Goal: Navigation & Orientation: Find specific page/section

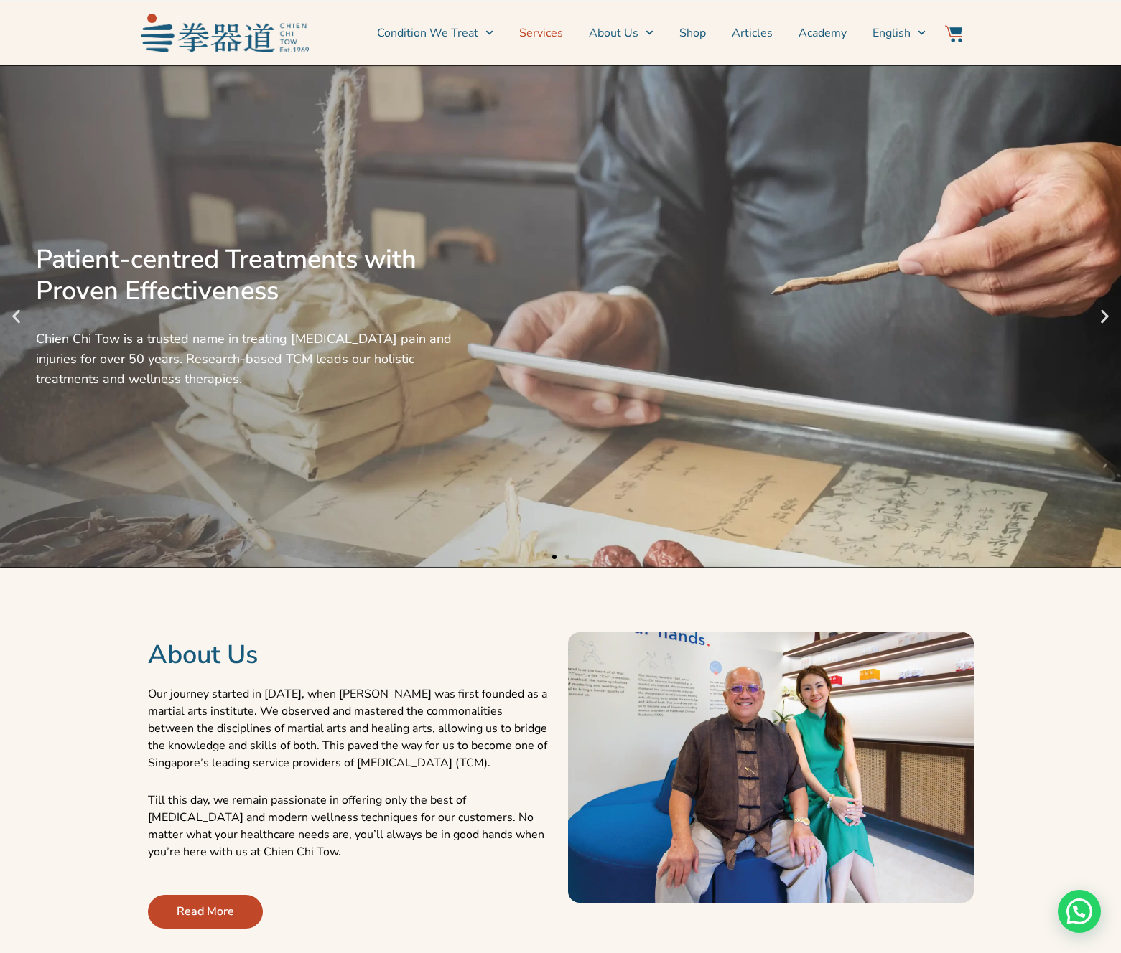
click at [543, 31] on link "Services" at bounding box center [541, 33] width 44 height 36
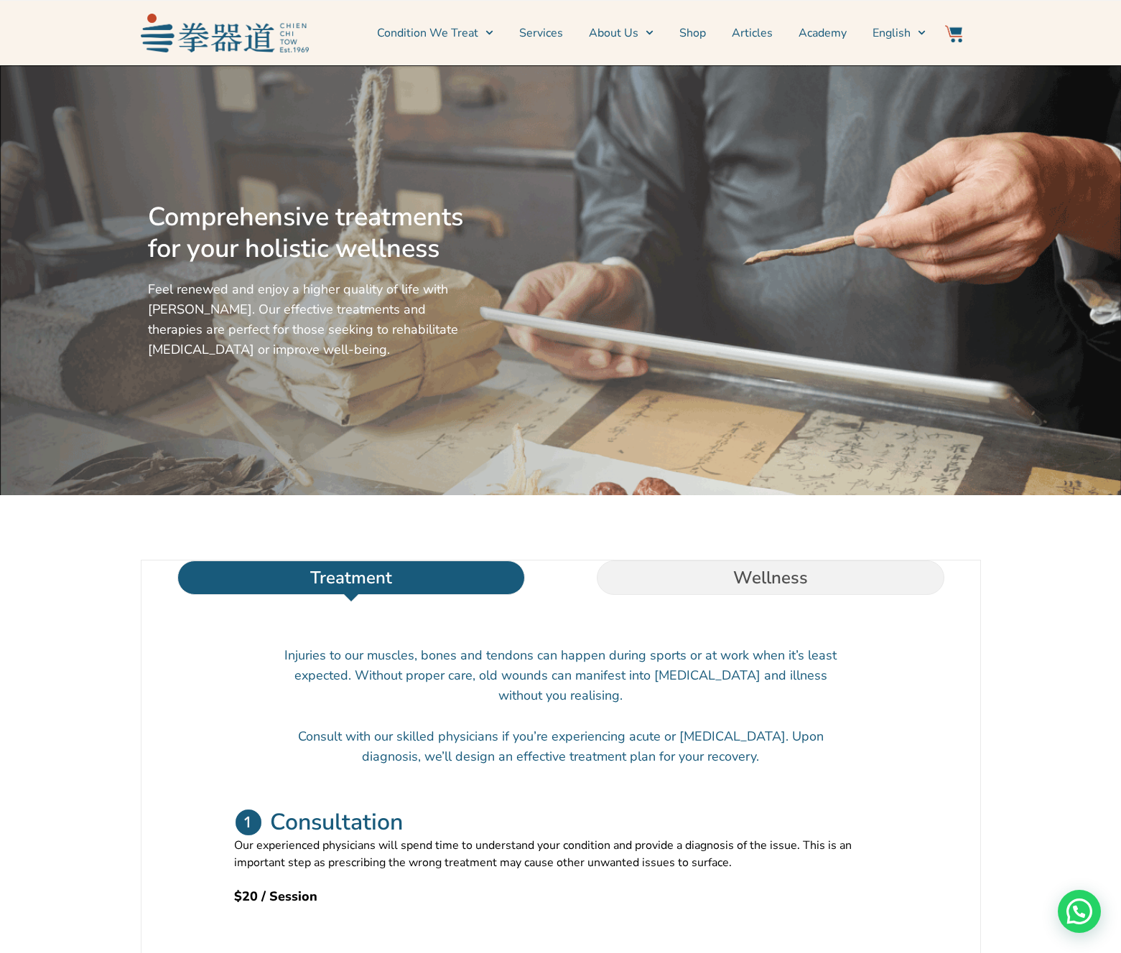
scroll to position [23, 0]
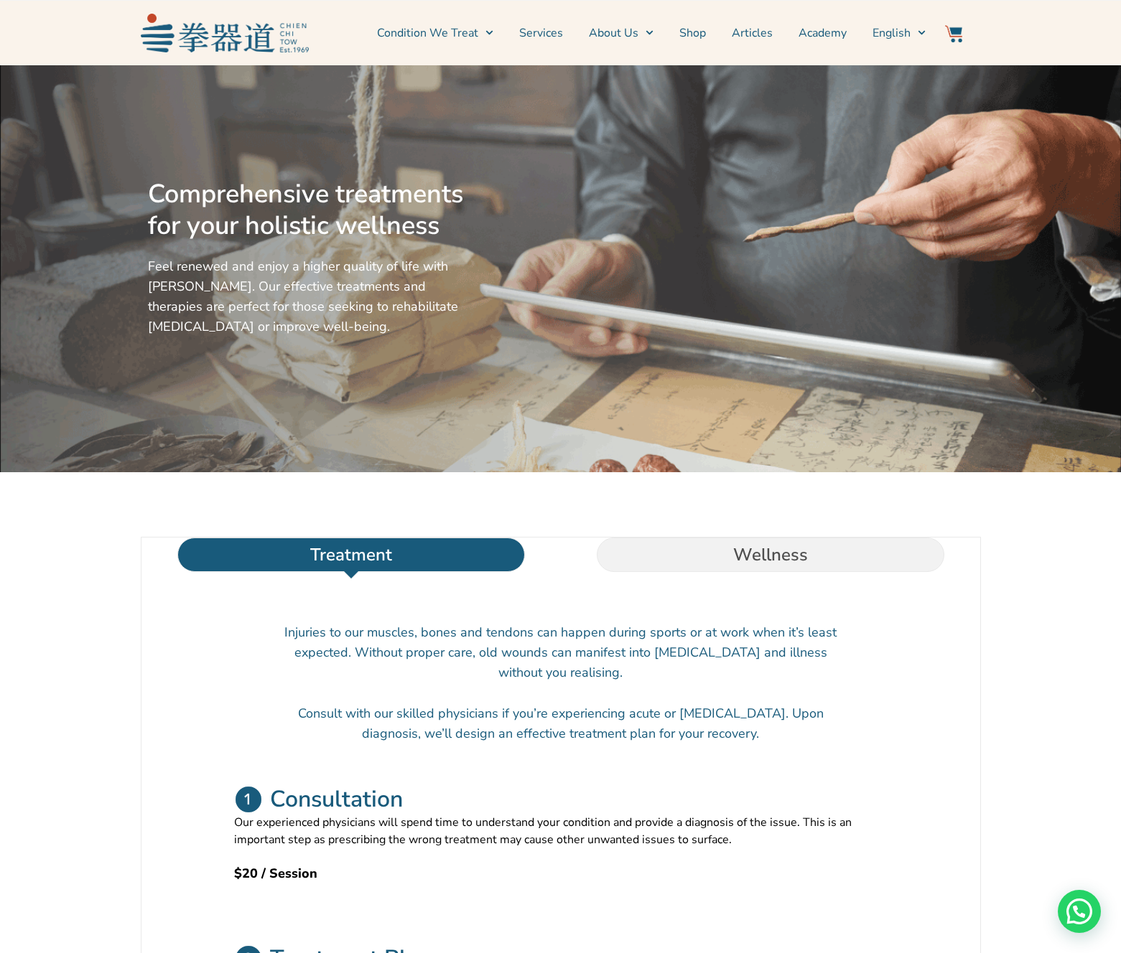
click at [224, 34] on img at bounding box center [225, 33] width 168 height 38
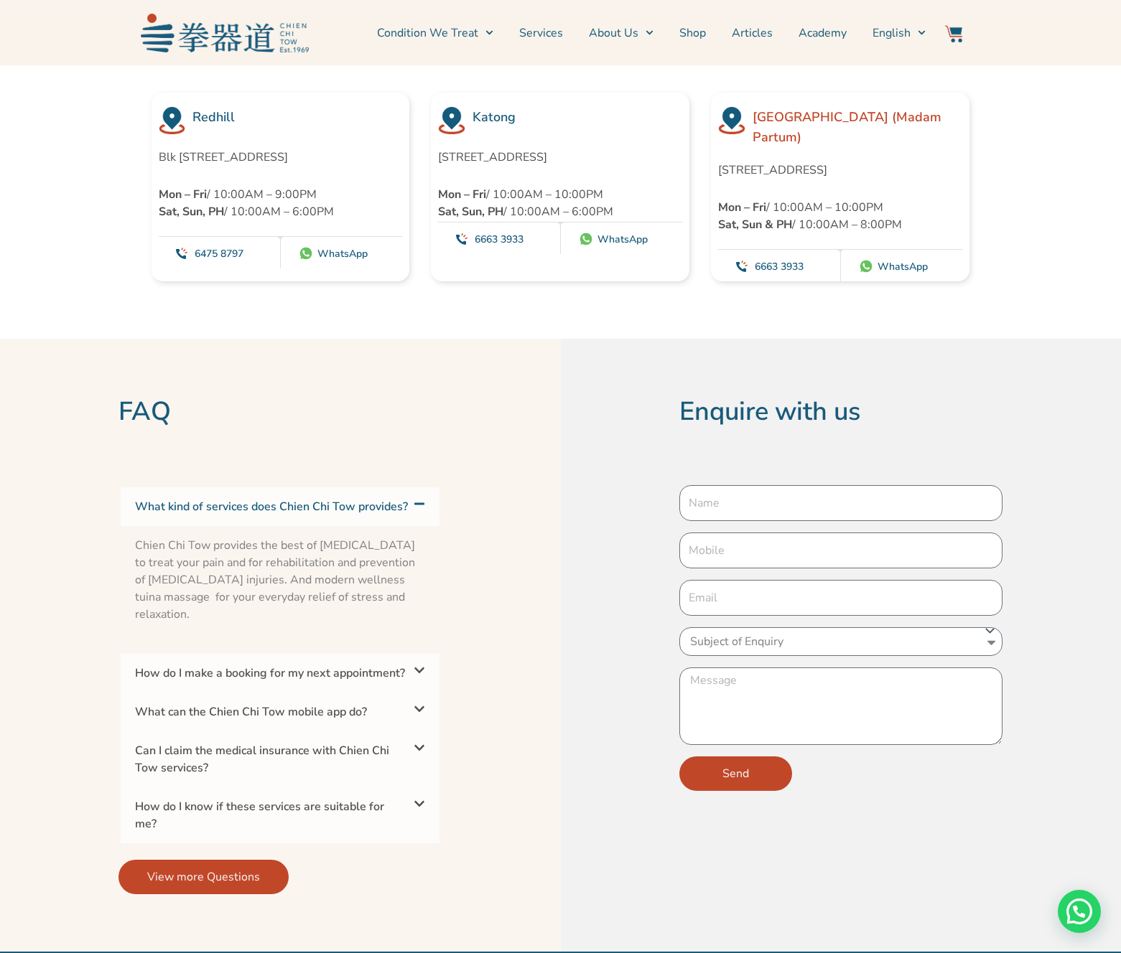
scroll to position [4646, 0]
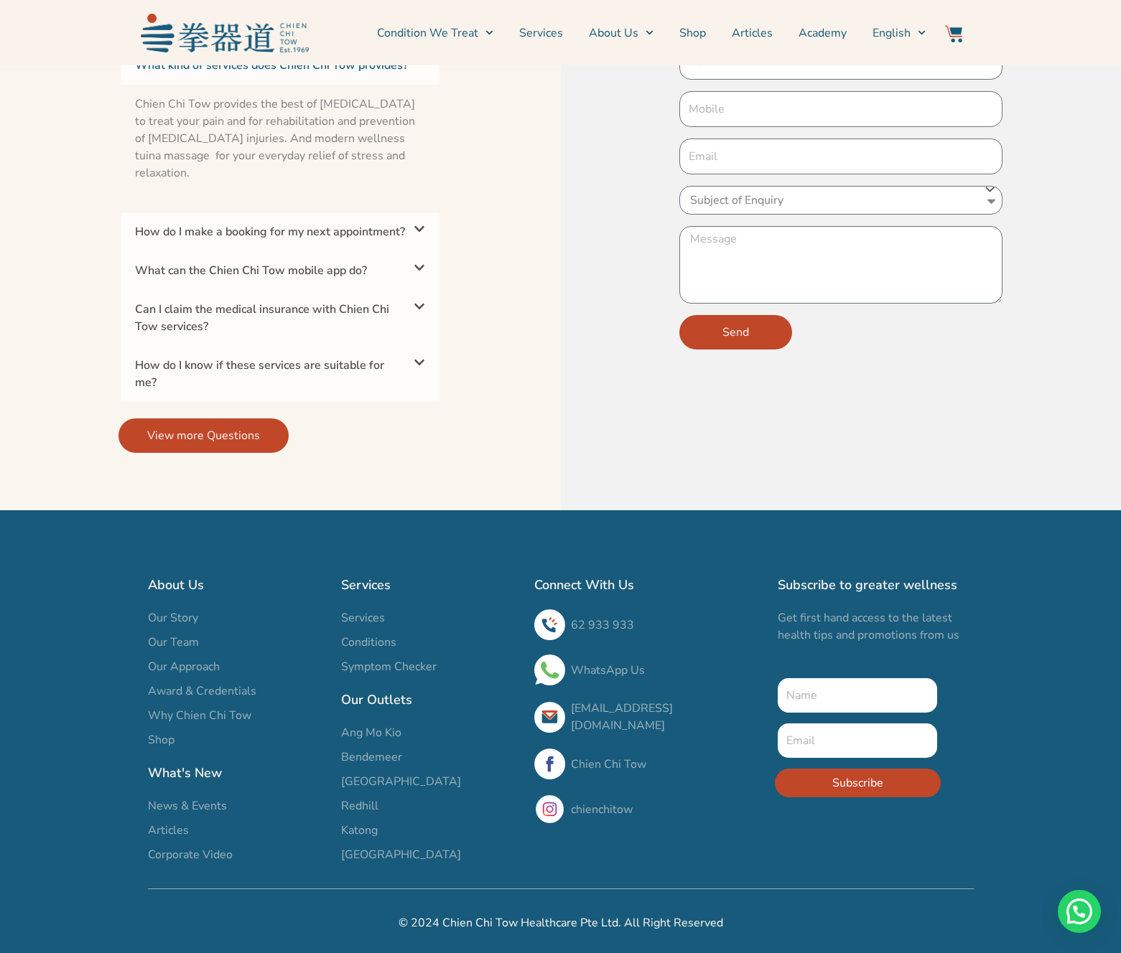
click at [548, 799] on img at bounding box center [549, 809] width 31 height 31
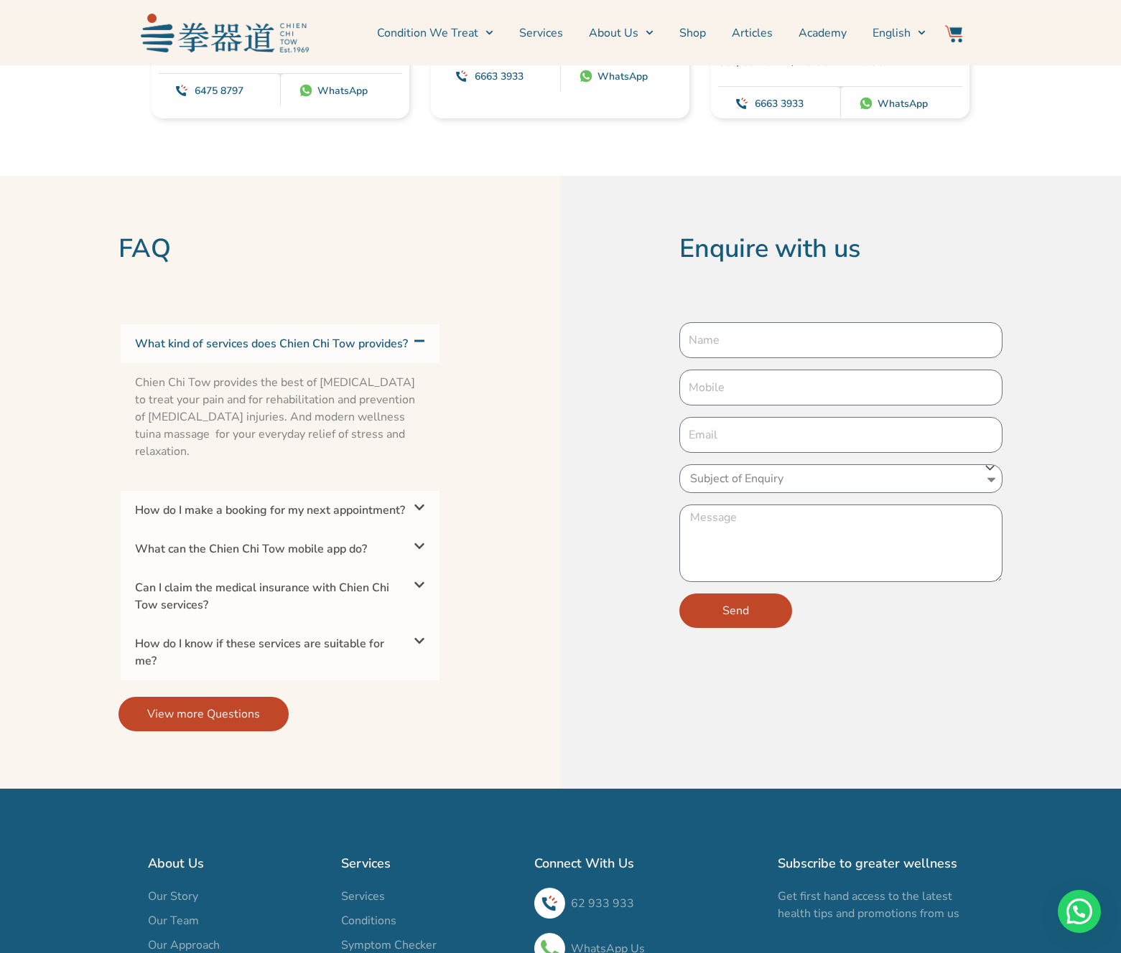
scroll to position [4626, 0]
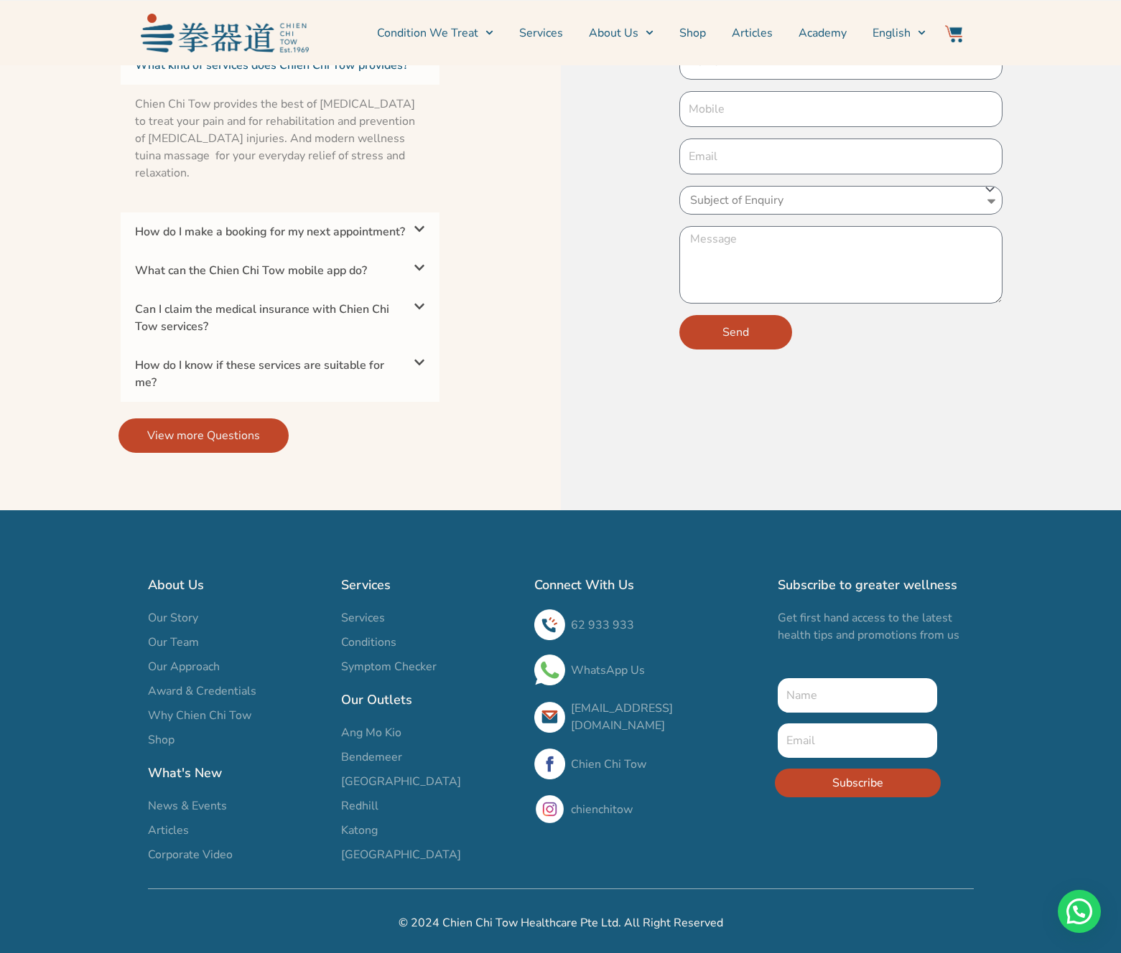
click at [547, 757] on img at bounding box center [549, 764] width 31 height 31
click at [704, 516] on div at bounding box center [561, 538] width 1034 height 57
